Goal: Information Seeking & Learning: Learn about a topic

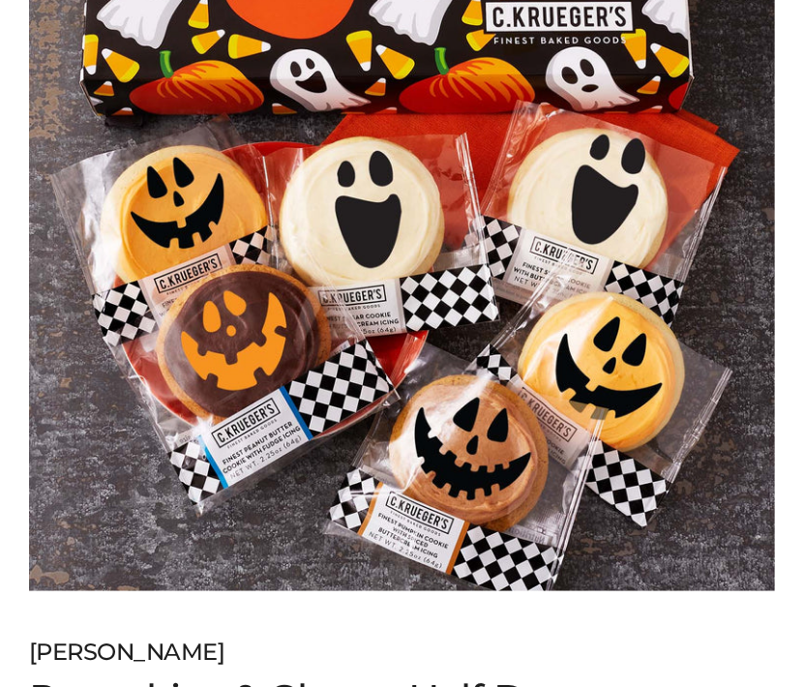
scroll to position [387, 0]
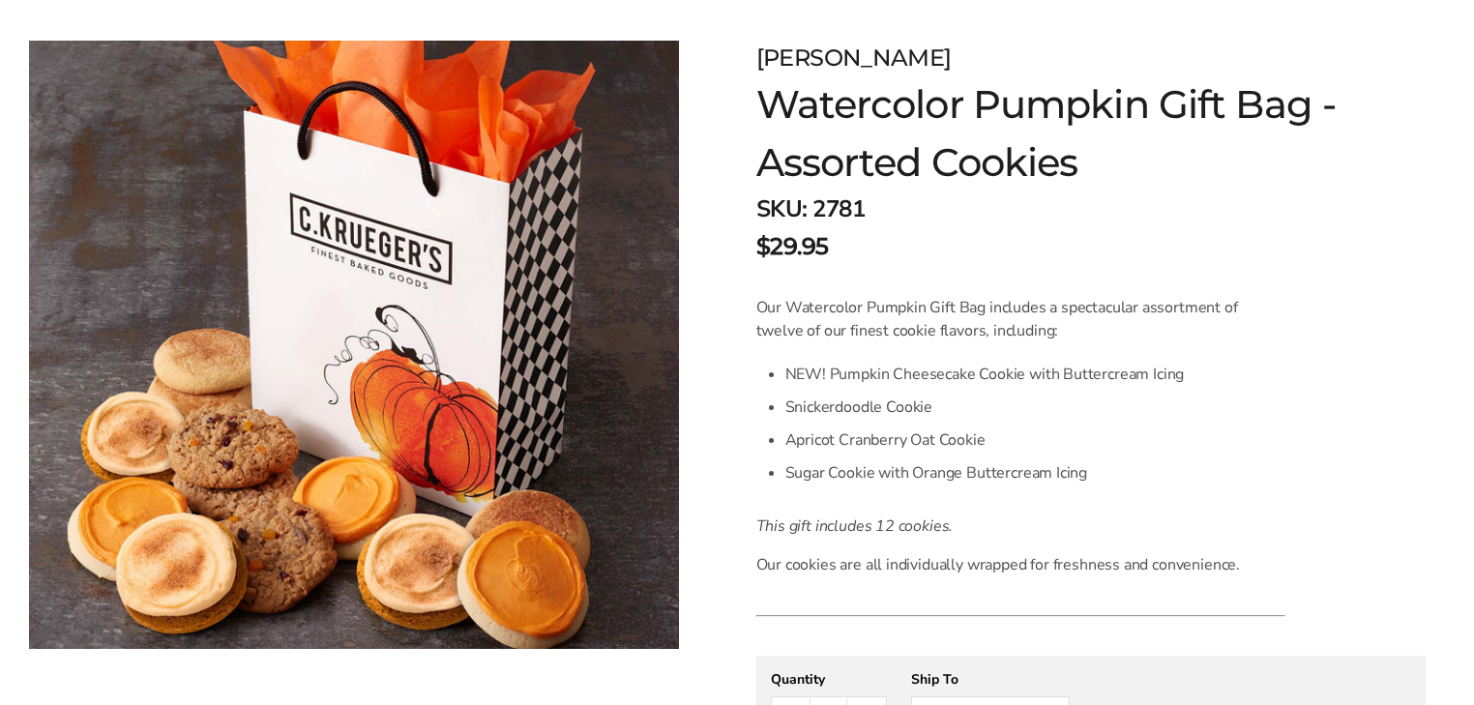
scroll to position [309, 0]
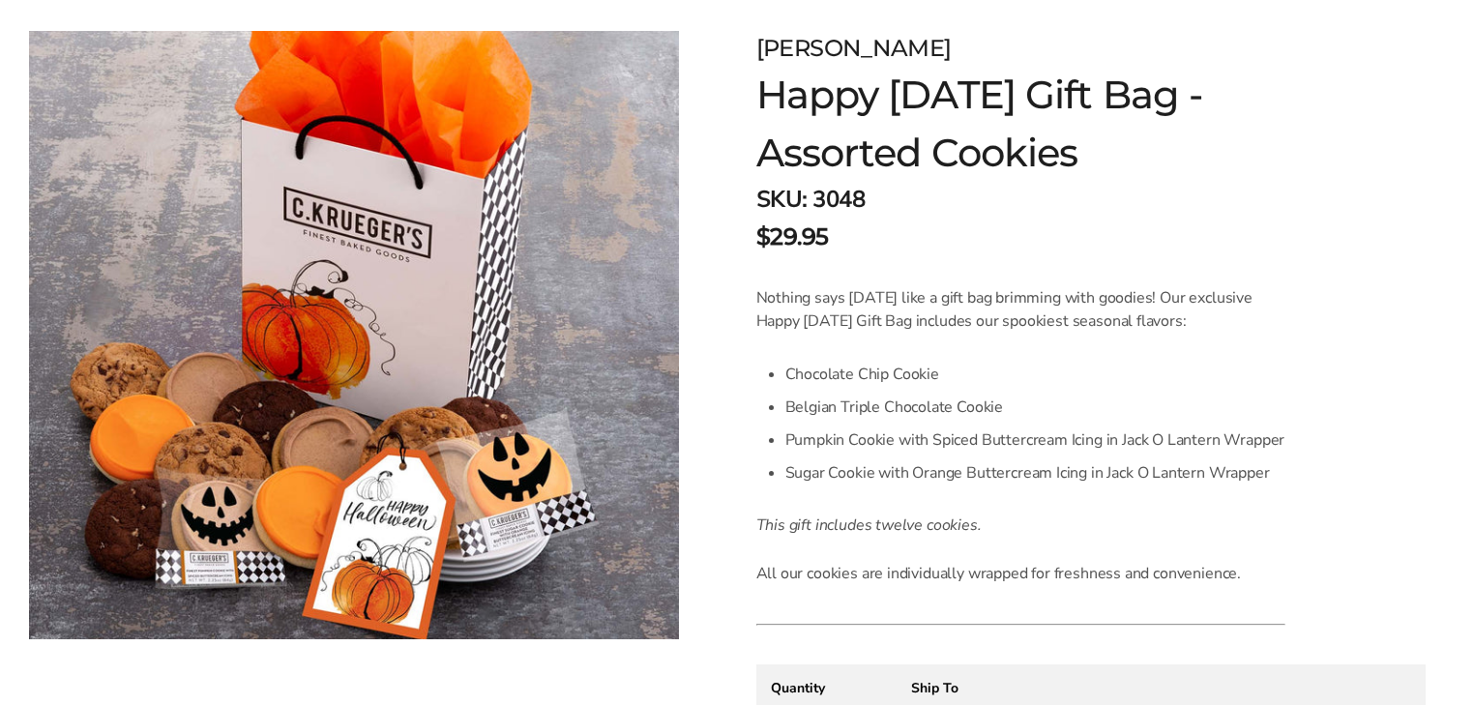
scroll to position [309, 0]
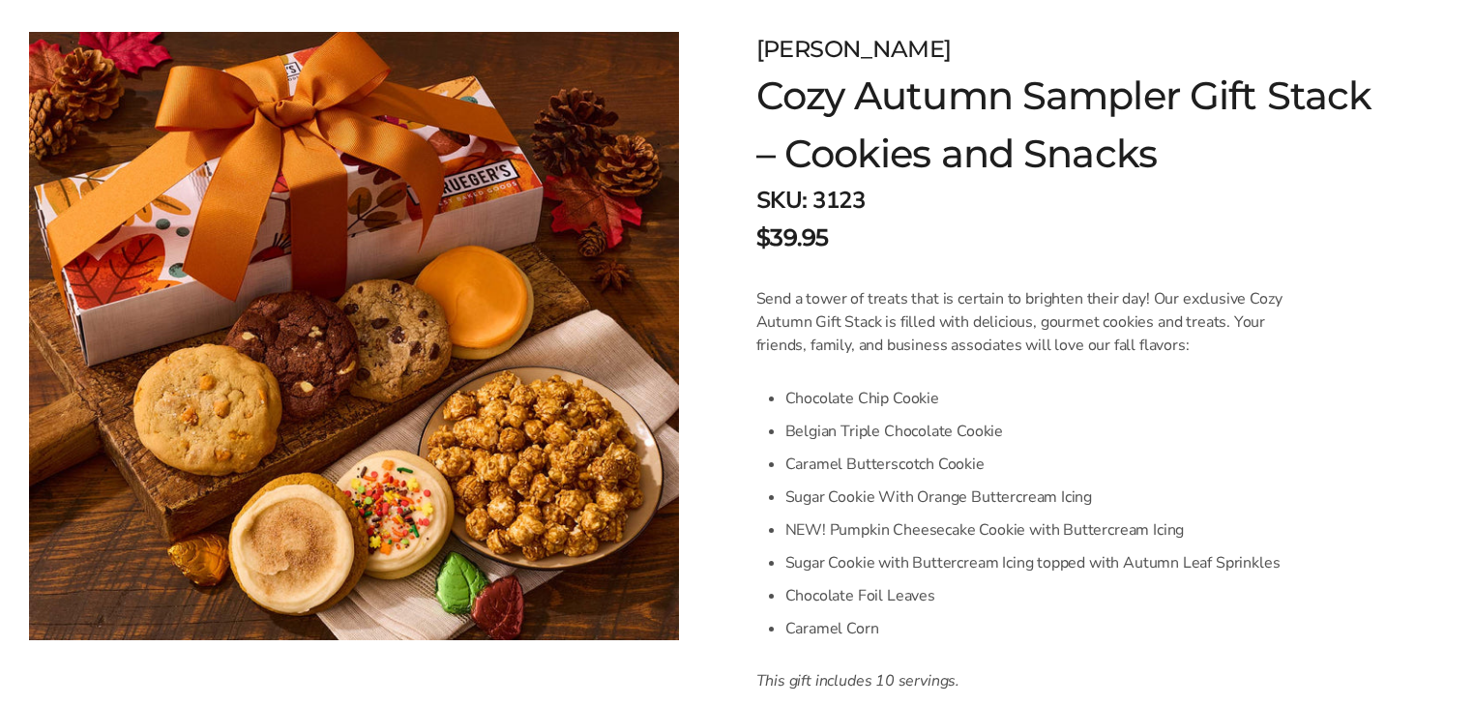
scroll to position [309, 0]
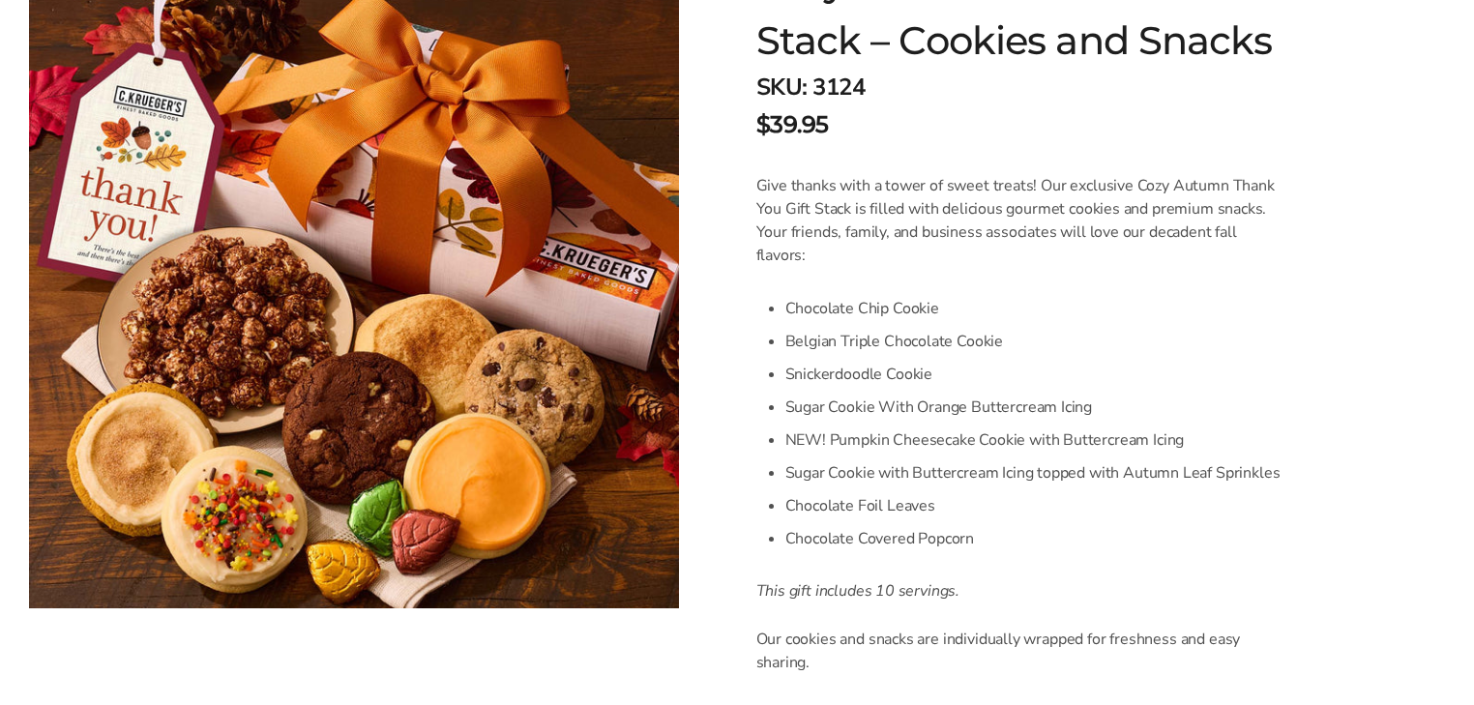
scroll to position [464, 0]
